Goal: Check status

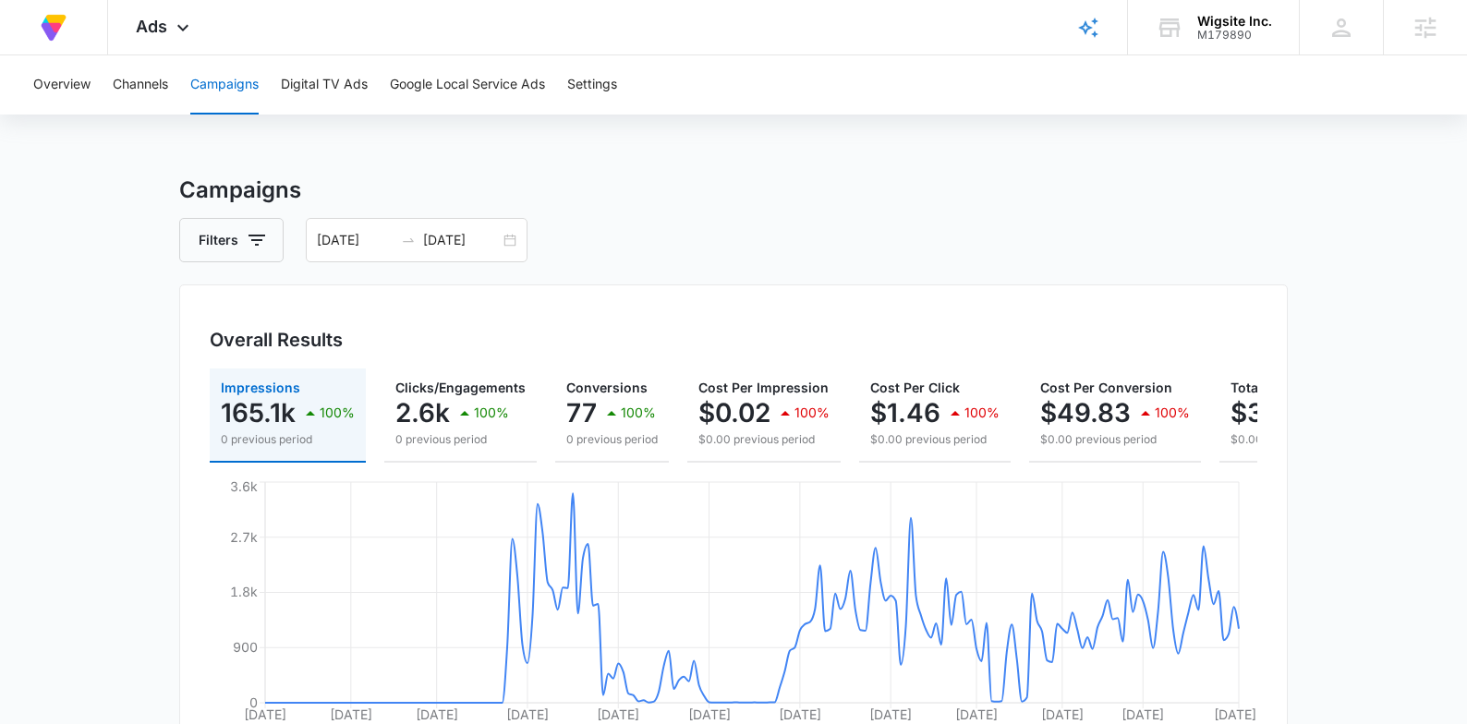
scroll to position [4, 0]
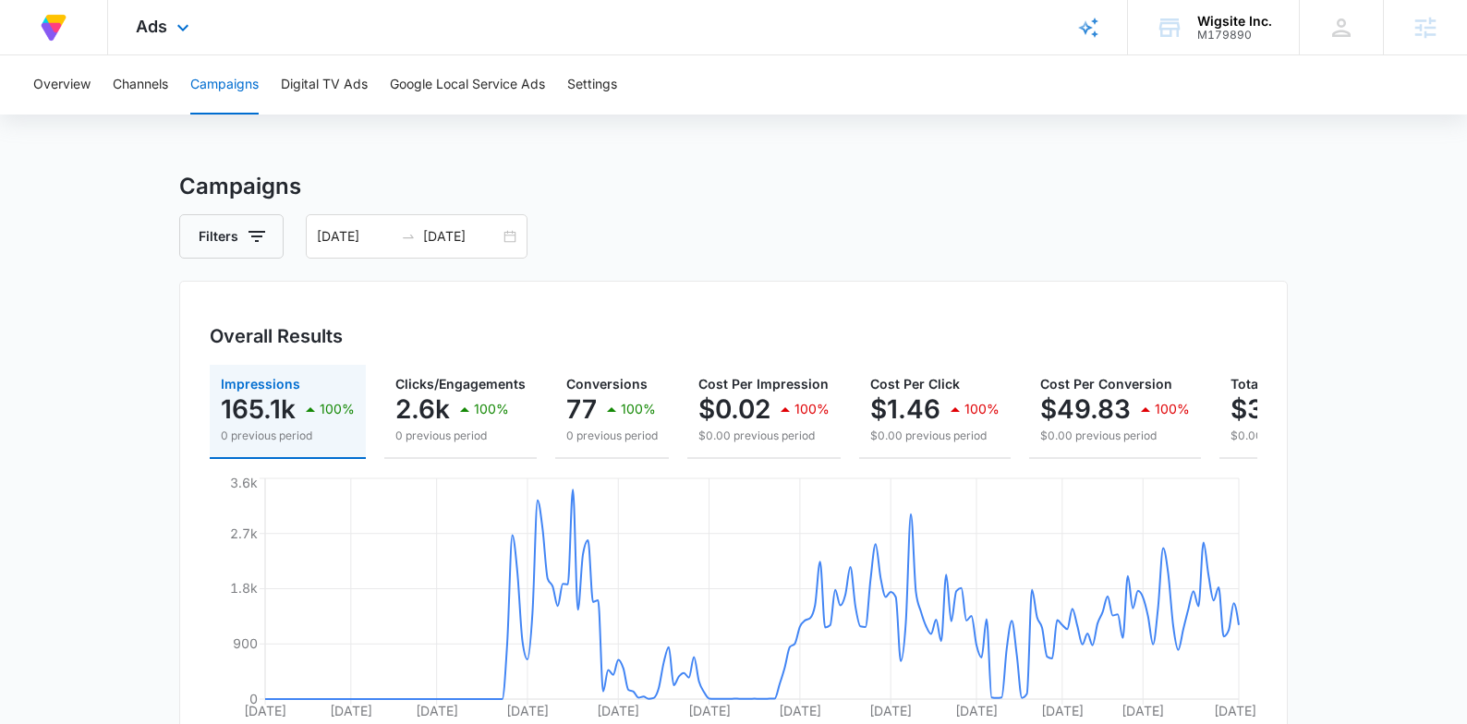
click at [200, 37] on div "Ads Apps Reputation Forms CRM Email Social Payments Content Ads Intelligence Fi…" at bounding box center [165, 27] width 114 height 55
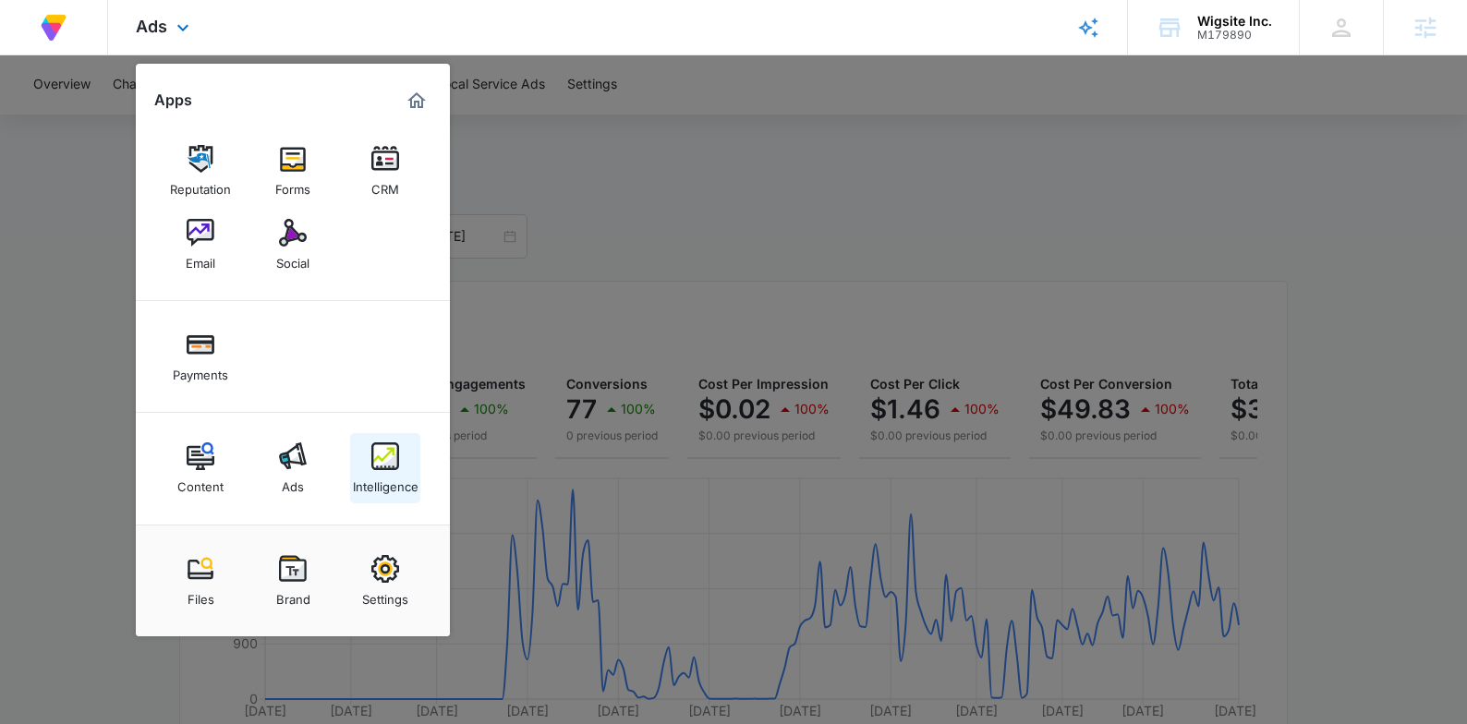
click at [373, 474] on div "Intelligence" at bounding box center [386, 482] width 66 height 24
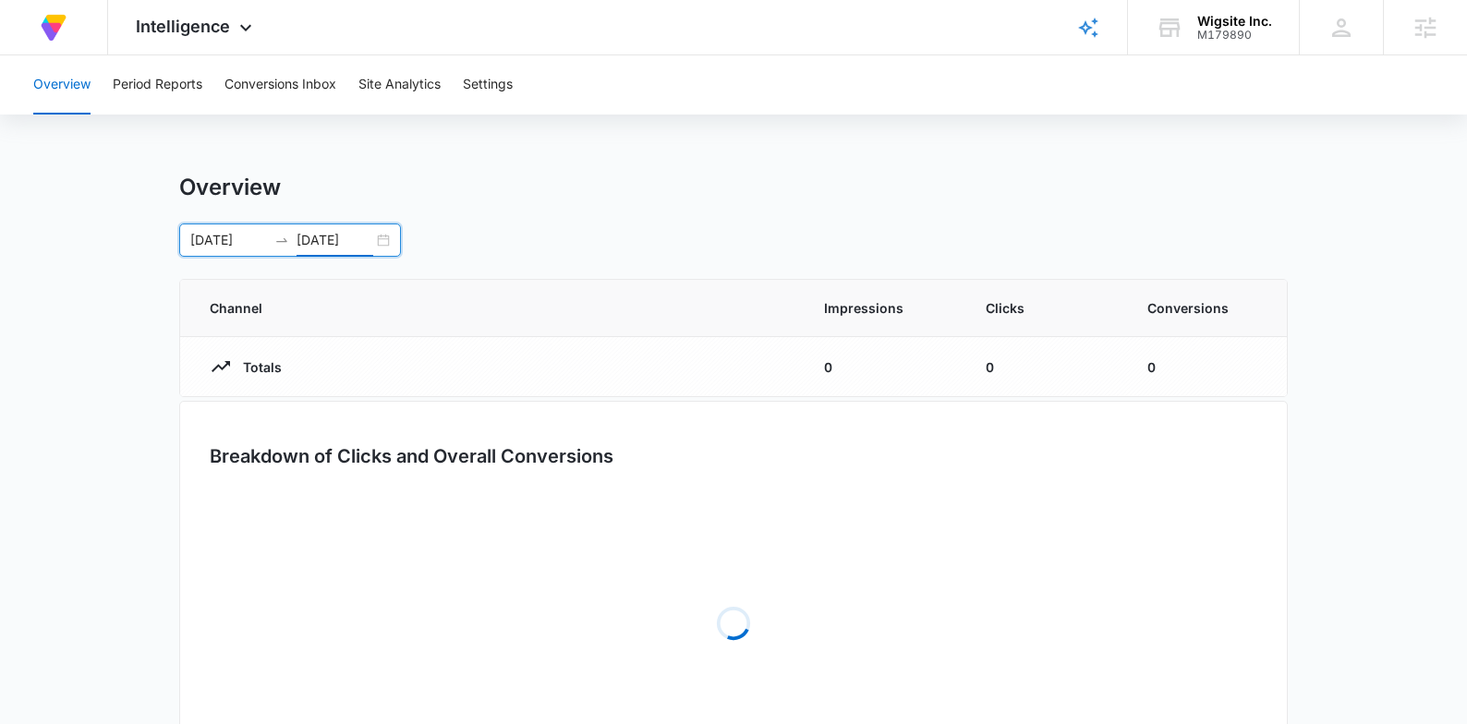
click at [319, 242] on input "[DATE]" at bounding box center [335, 240] width 77 height 20
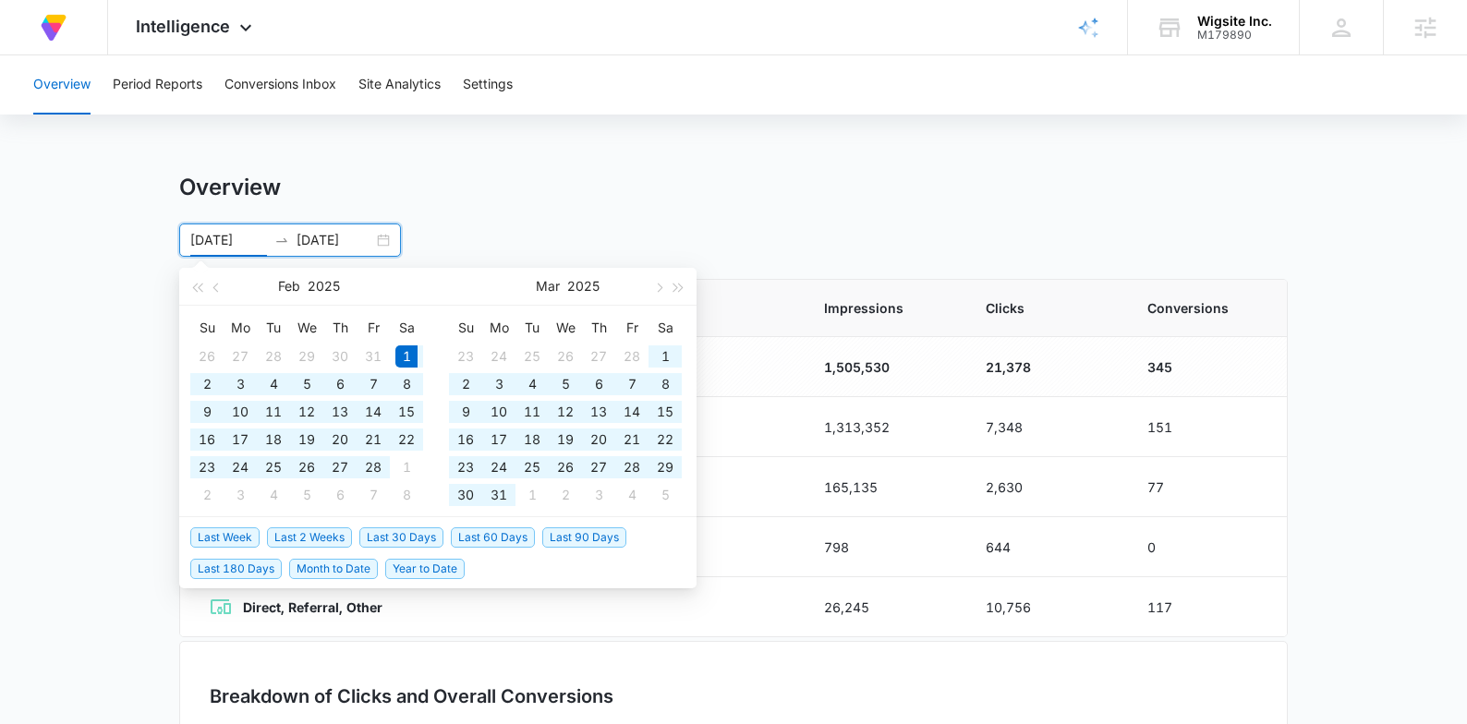
click at [212, 239] on input "[DATE]" at bounding box center [228, 240] width 77 height 20
click at [201, 239] on input "[DATE]" at bounding box center [228, 240] width 77 height 20
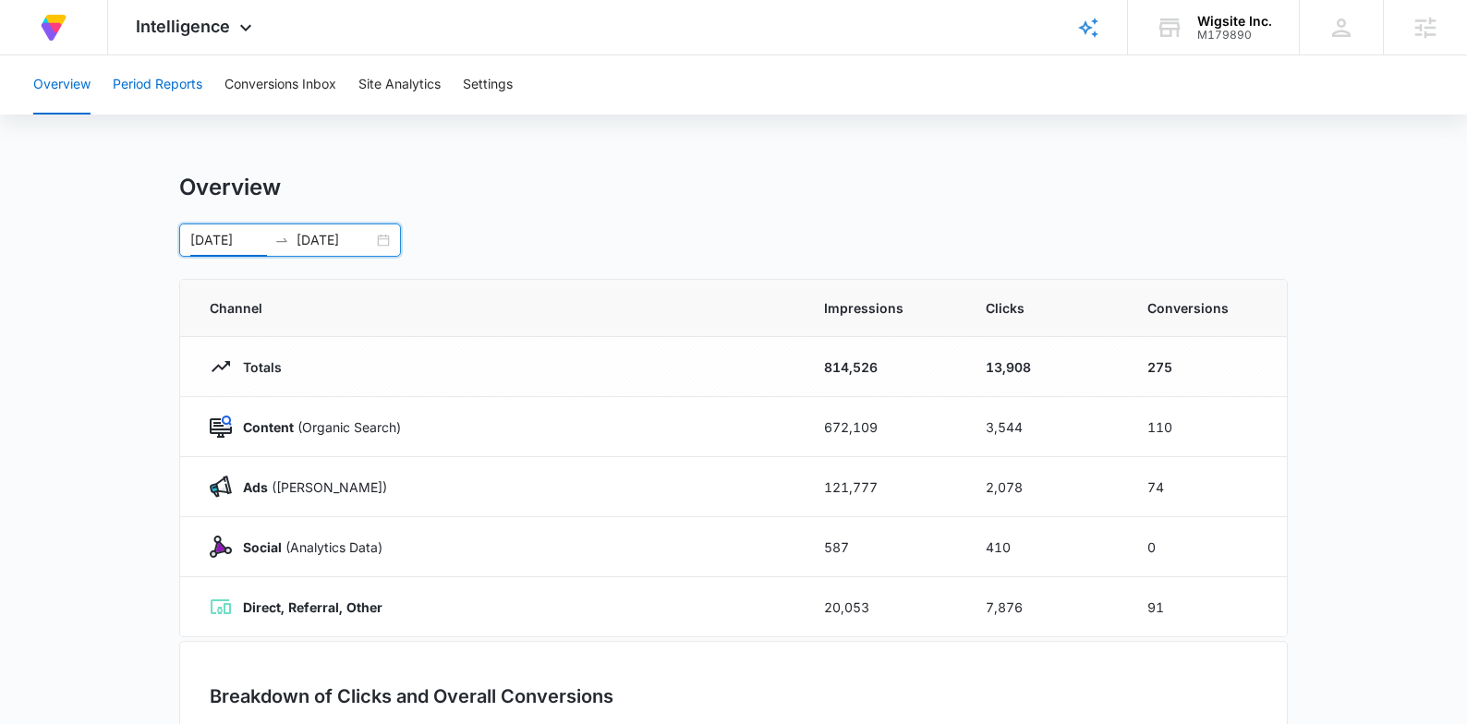
type input "[DATE]"
click at [169, 101] on button "Period Reports" at bounding box center [158, 84] width 90 height 59
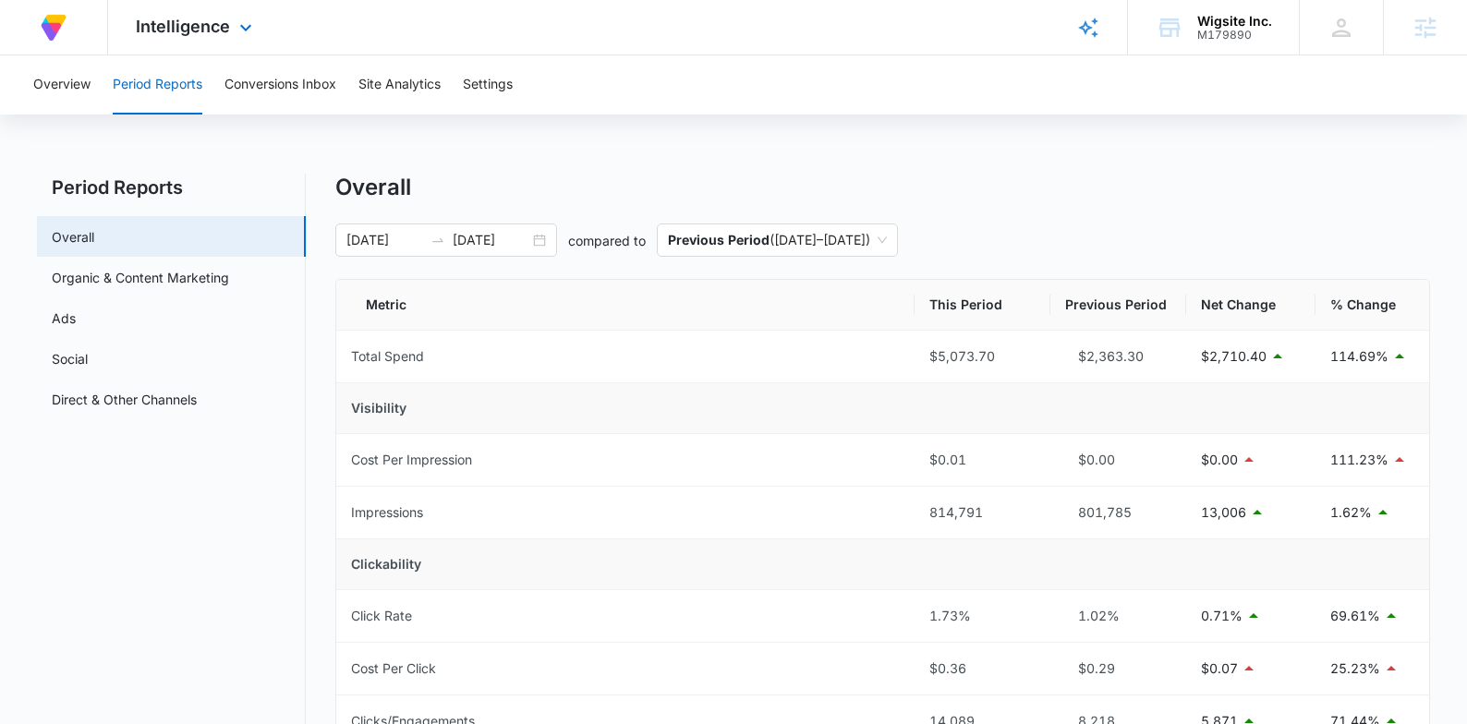
click at [224, 40] on div "Intelligence Apps Reputation Forms CRM Email Social Payments Content Ads Intell…" at bounding box center [196, 27] width 176 height 55
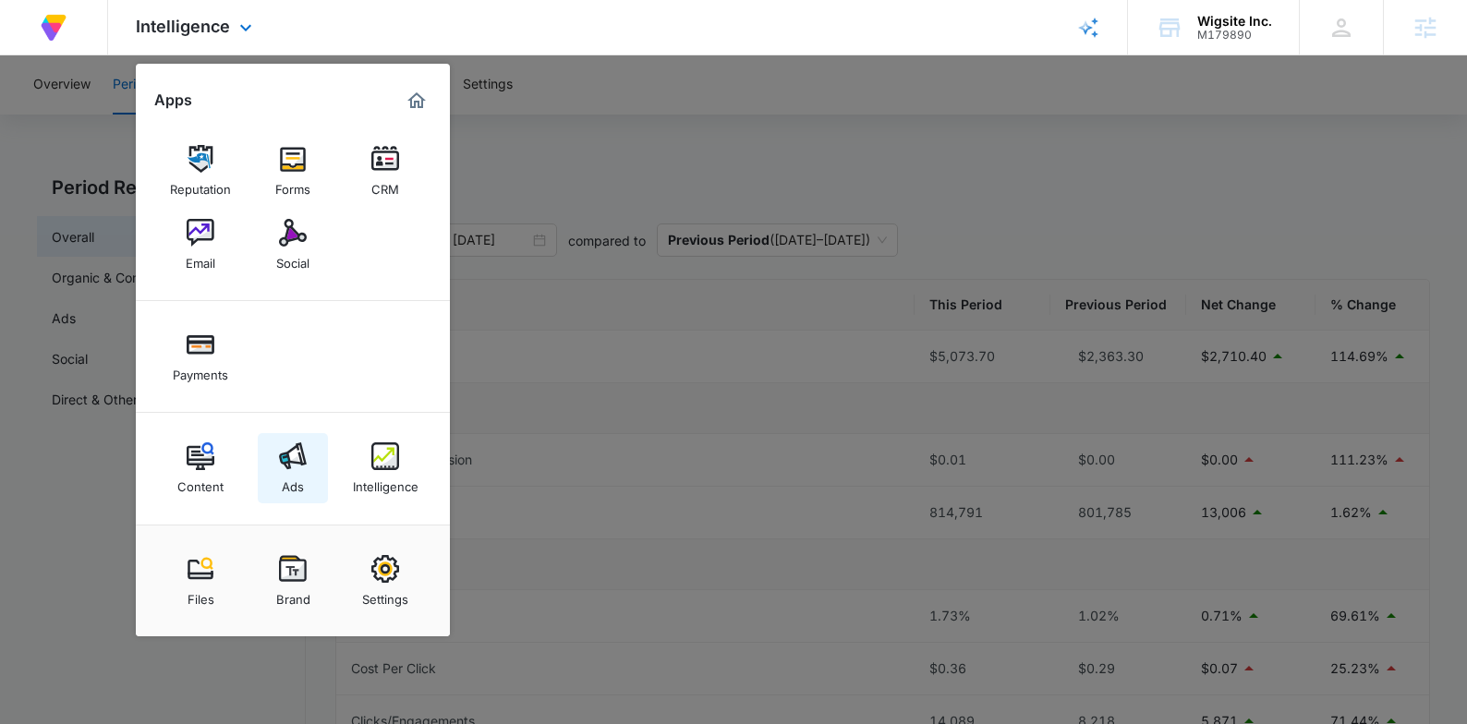
click at [293, 447] on img at bounding box center [293, 457] width 28 height 28
